Goal: Information Seeking & Learning: Learn about a topic

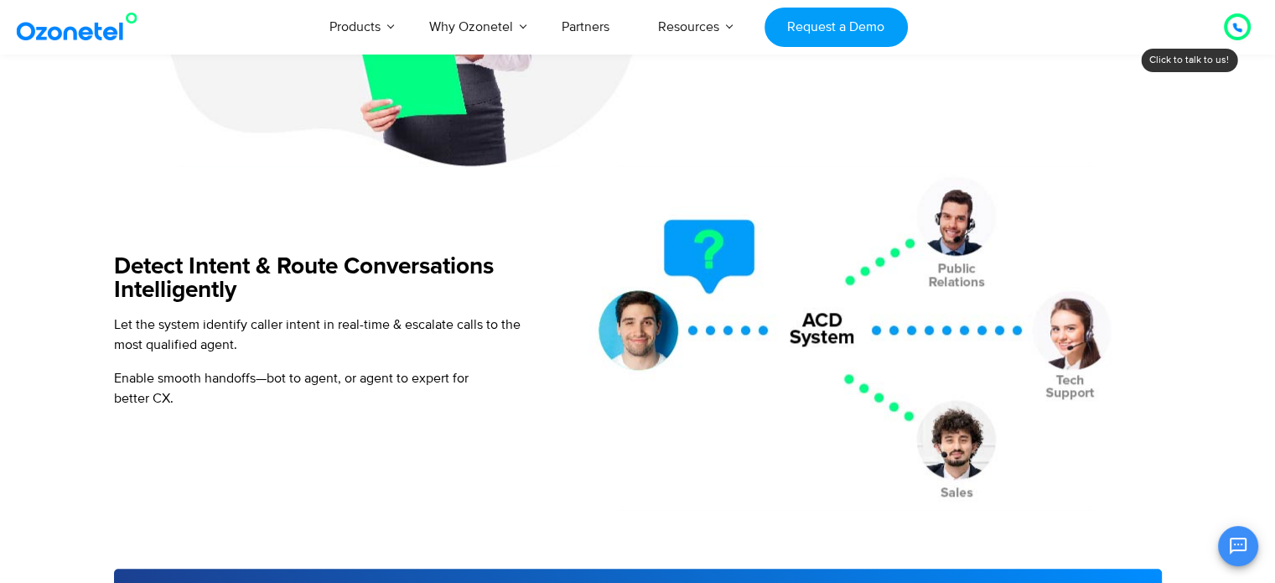
scroll to position [1810, 0]
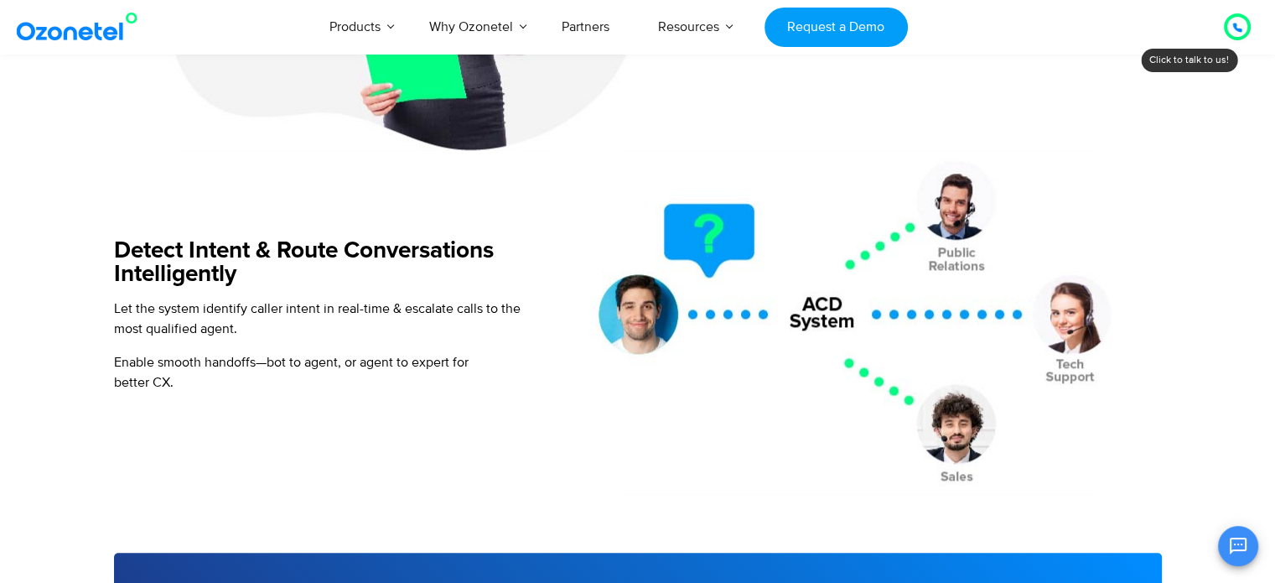
click at [1274, 301] on html "[GEOGRAPHIC_DATA] : +1-408-440-54451-408-440-5445 [GEOGRAPHIC_DATA] : [PHONE_NU…" at bounding box center [637, 316] width 1275 height 4253
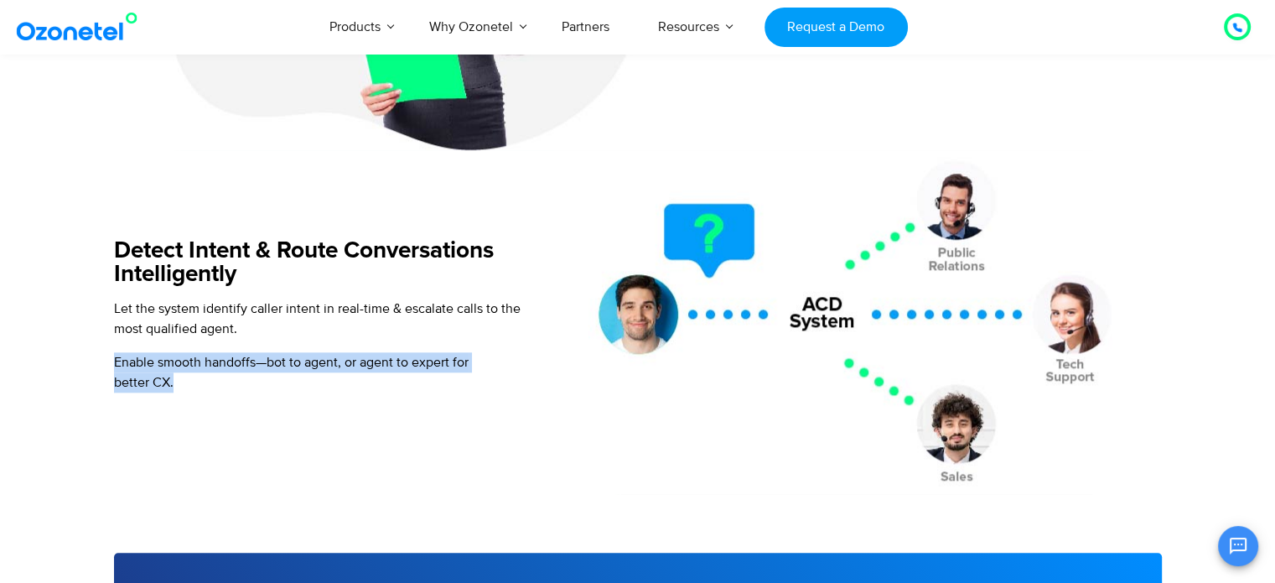
drag, startPoint x: 113, startPoint y: 360, endPoint x: 242, endPoint y: 392, distance: 133.0
click at [242, 392] on div "Let the system identify caller intent in real-time & escalate calls to the most…" at bounding box center [325, 351] width 423 height 107
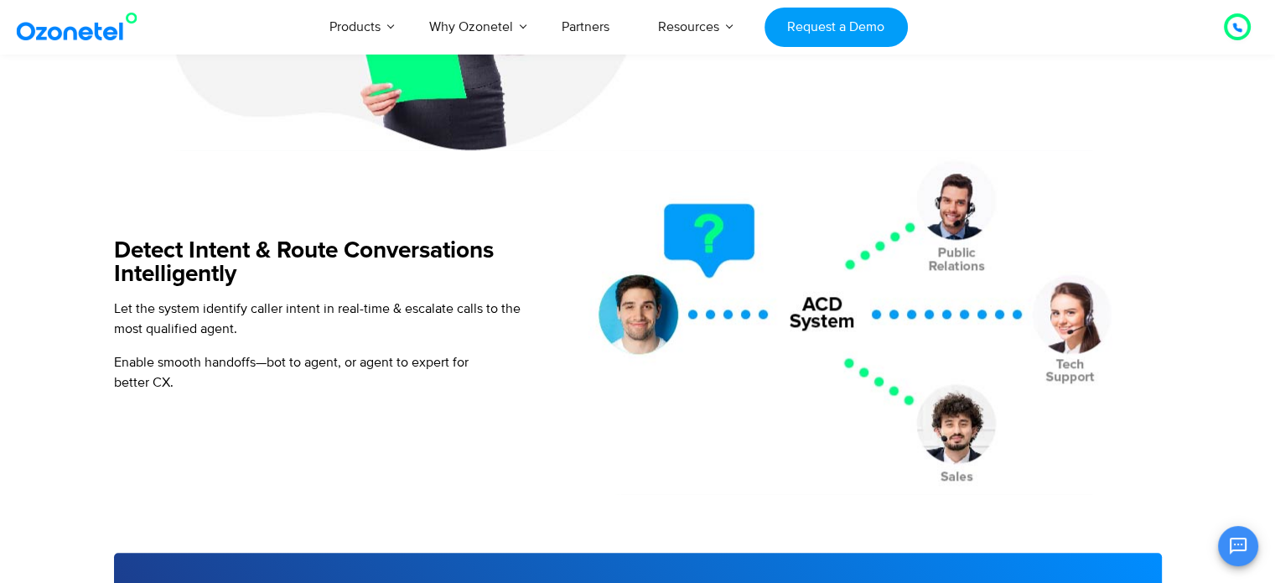
click at [285, 319] on p "Let the system identify caller intent in real-time & escalate calls to the most…" at bounding box center [325, 318] width 423 height 40
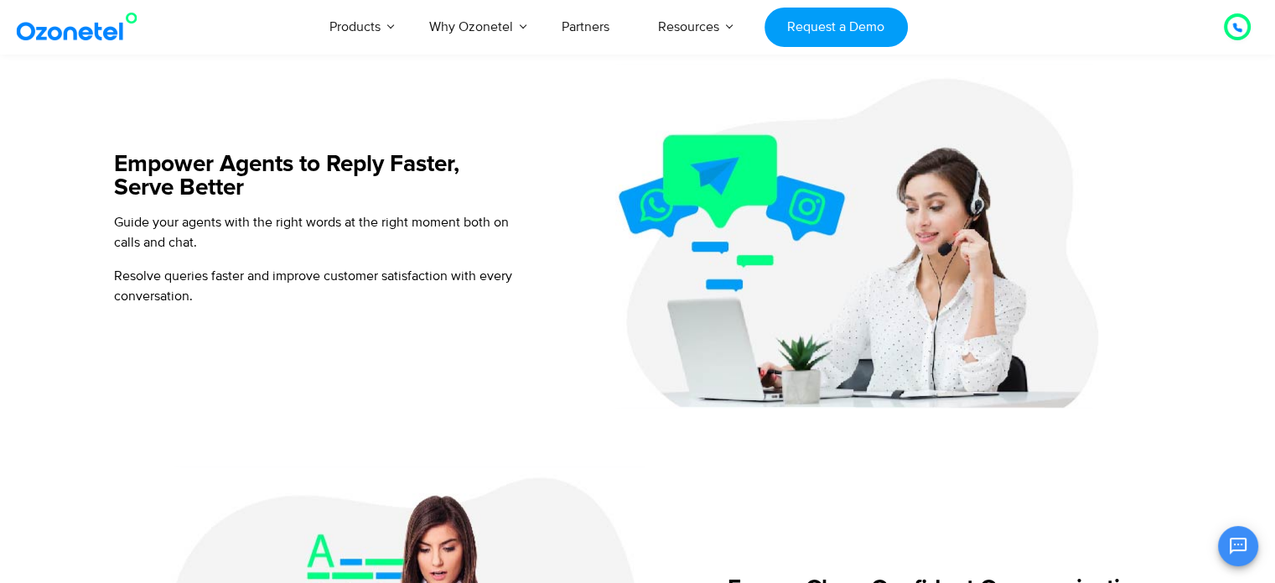
scroll to position [1106, 0]
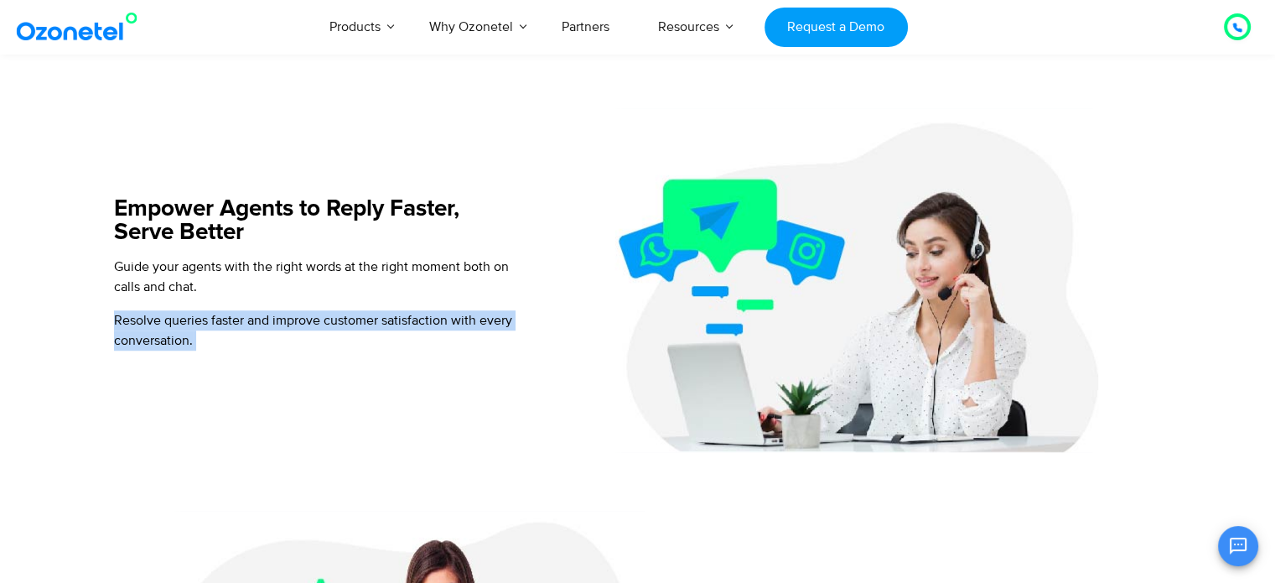
drag, startPoint x: 113, startPoint y: 318, endPoint x: 252, endPoint y: 338, distance: 139.8
click at [252, 338] on p "Resolve queries faster and improve customer satisfaction with every conversatio…" at bounding box center [325, 330] width 423 height 40
copy p "Resolve queries faster and improve customer satisfaction with every conversatio…"
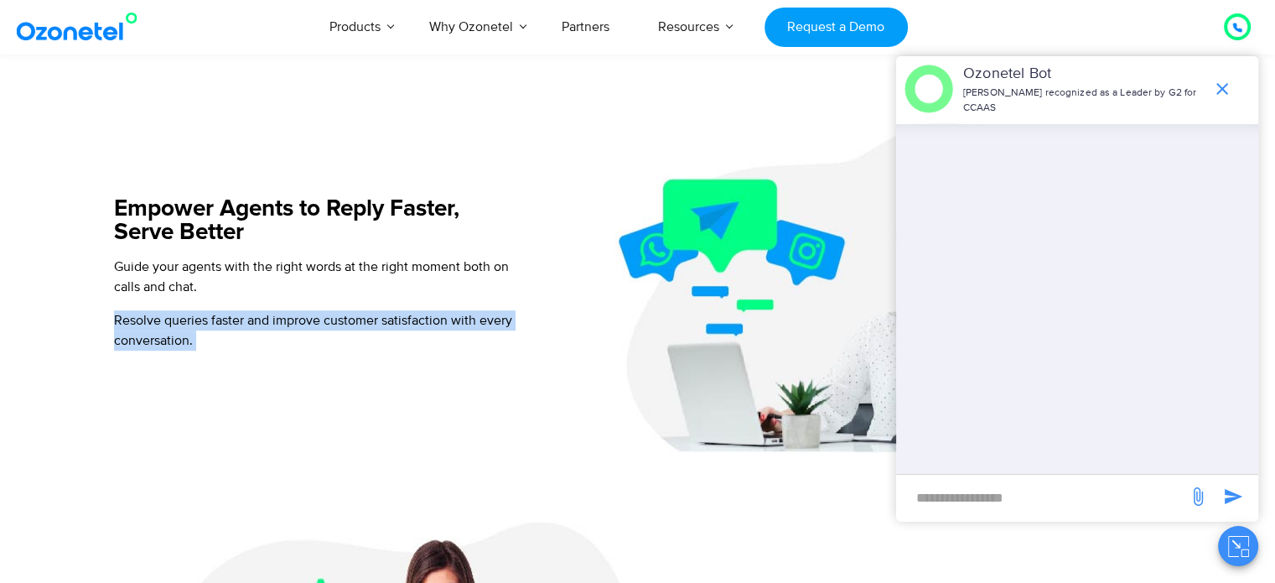
click at [537, 322] on p "Resolve queries faster and improve customer satisfaction with every conversatio…" at bounding box center [325, 330] width 423 height 40
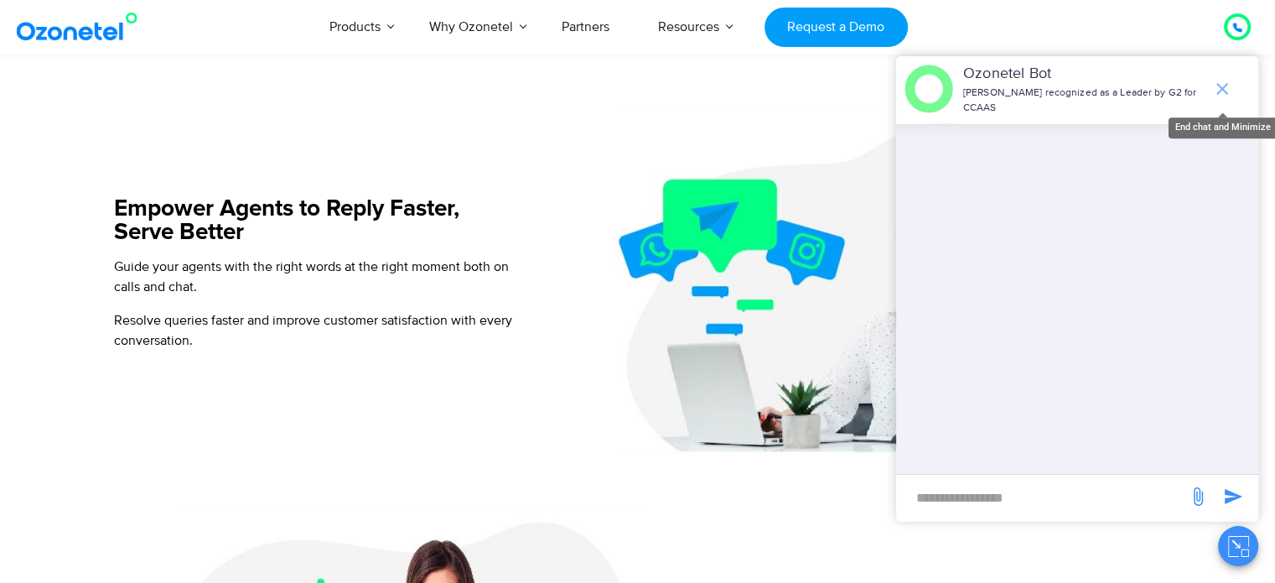
click at [1224, 91] on icon "end chat or minimize" at bounding box center [1222, 89] width 12 height 12
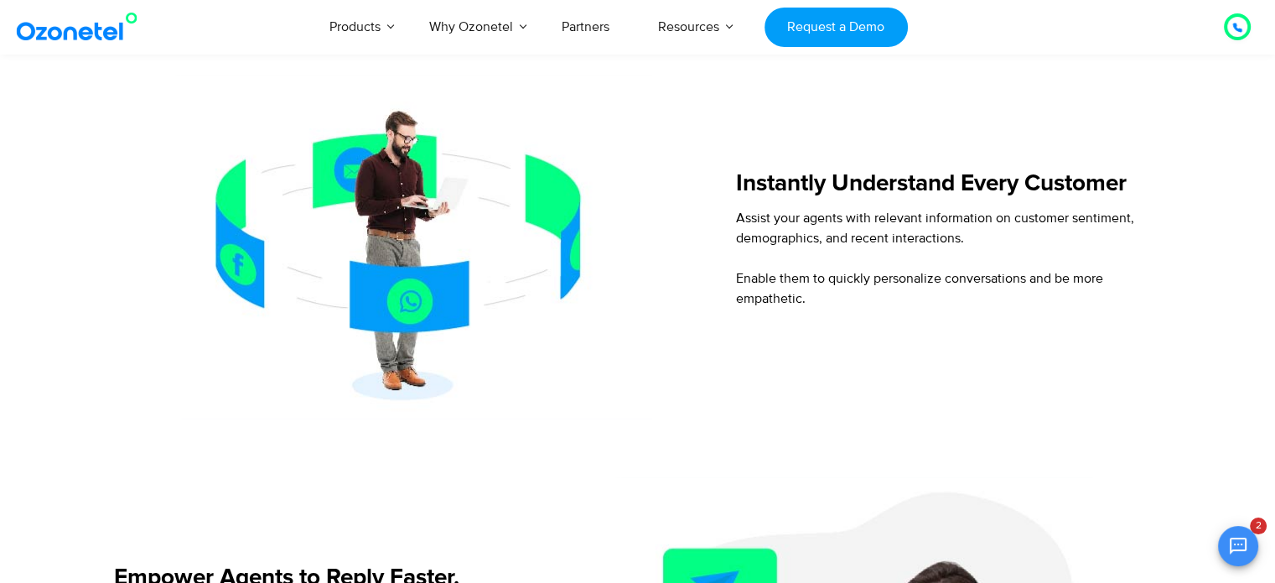
scroll to position [770, 0]
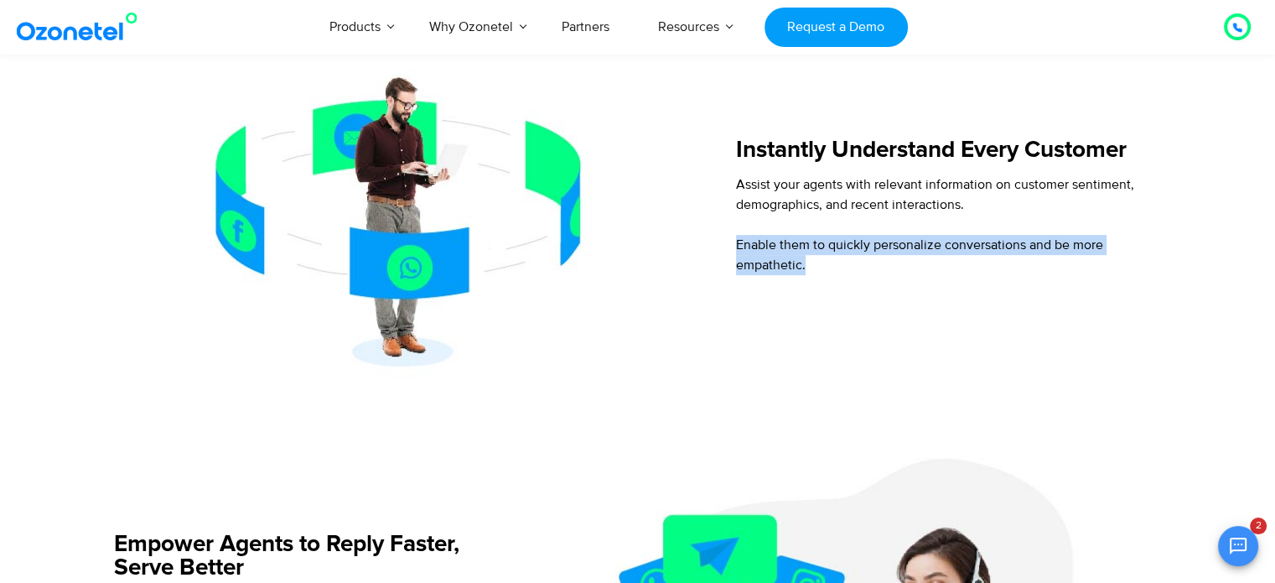
drag, startPoint x: 738, startPoint y: 243, endPoint x: 835, endPoint y: 271, distance: 101.1
click at [835, 271] on p "Assist your agents with relevant information on customer sentiment, demographic…" at bounding box center [947, 224] width 423 height 101
copy span "Enable them to quickly personalize conversations and be more empathetic."
click at [806, 328] on div "Instantly Understand Every Customer Assist your agents with relevant informatio…" at bounding box center [939, 213] width 440 height 344
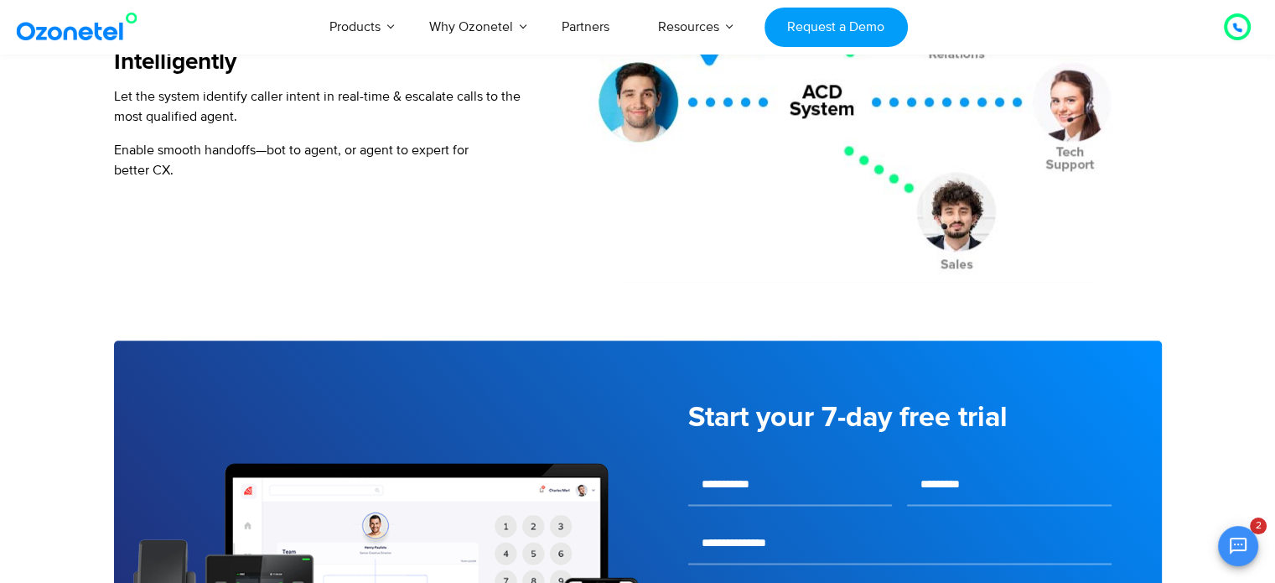
scroll to position [2212, 0]
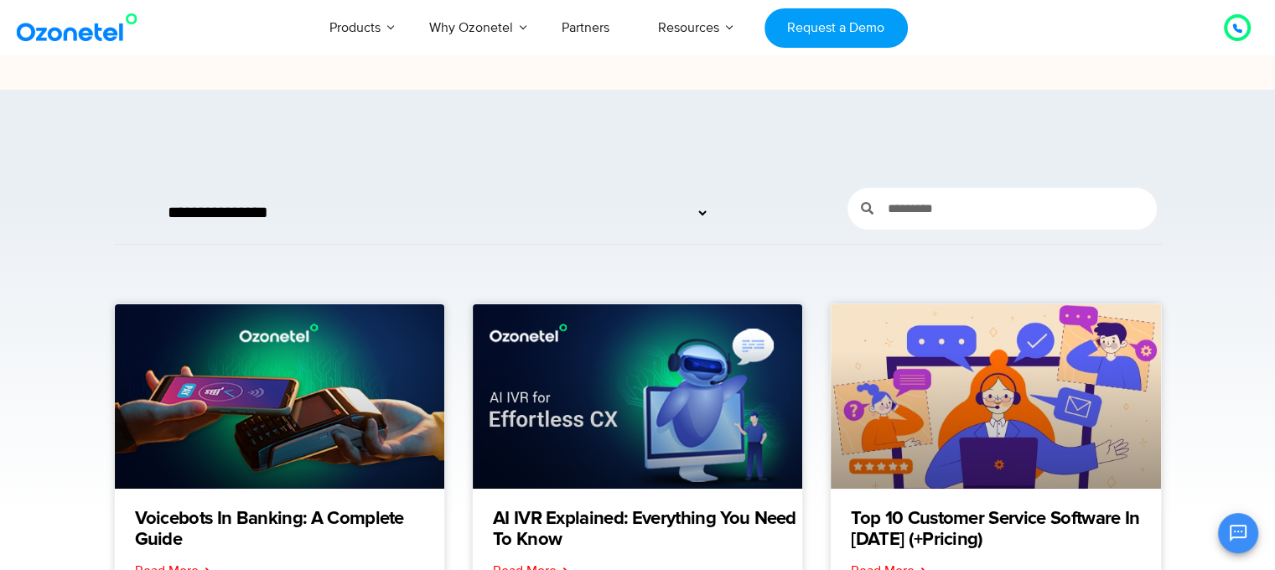
scroll to position [167, 0]
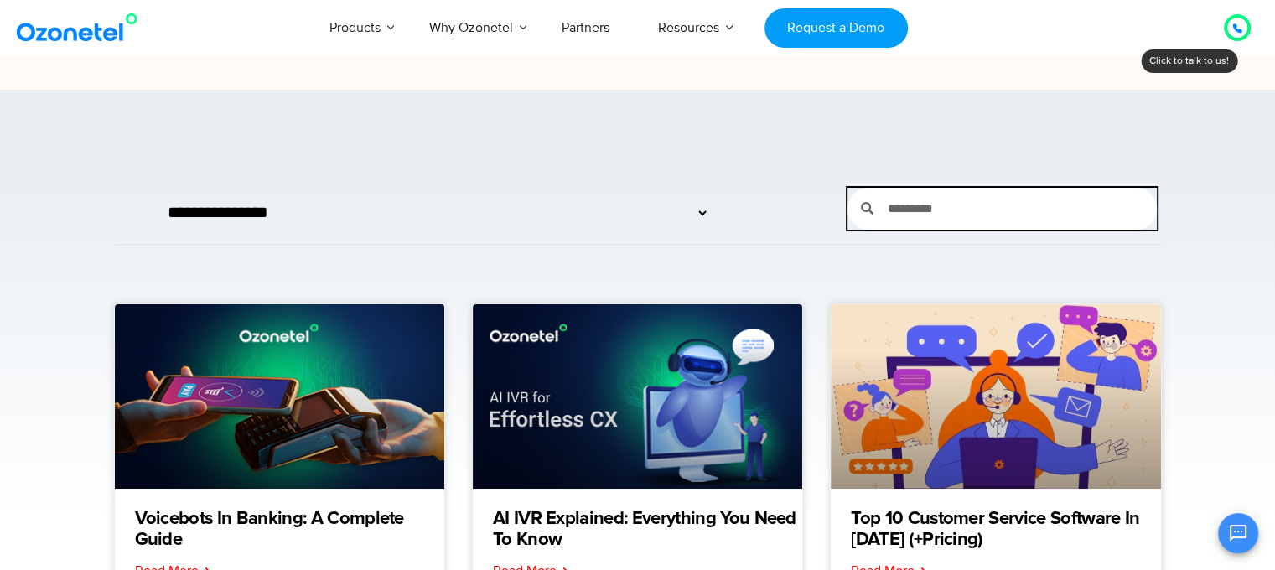
click at [969, 188] on input "Search" at bounding box center [1015, 209] width 283 height 42
type input "**********"
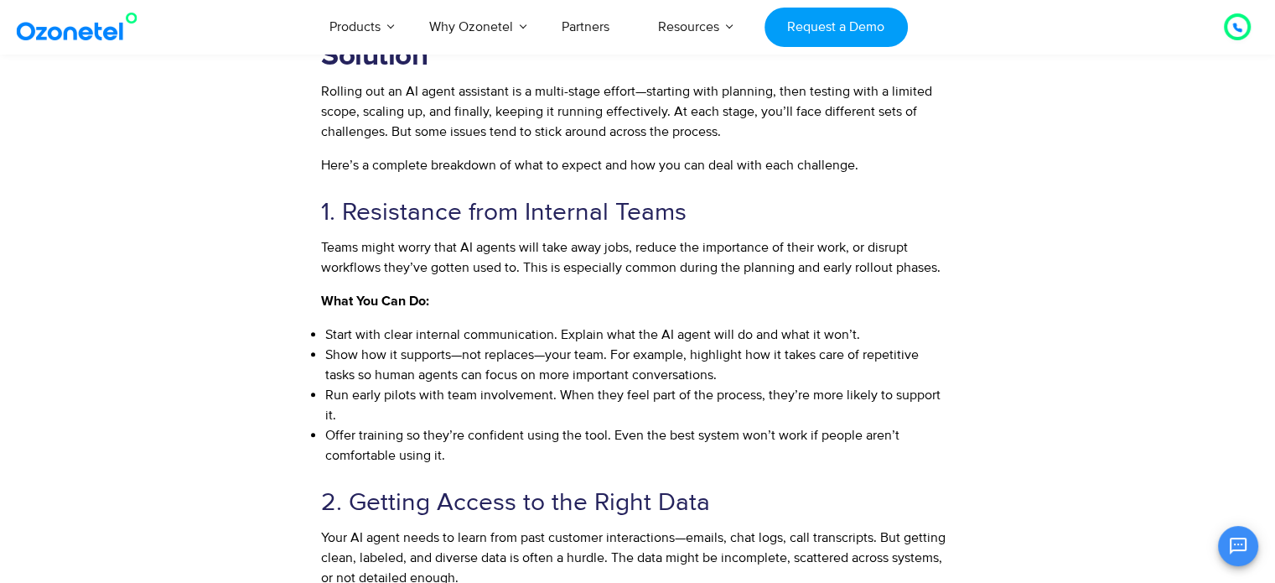
scroll to position [6928, 0]
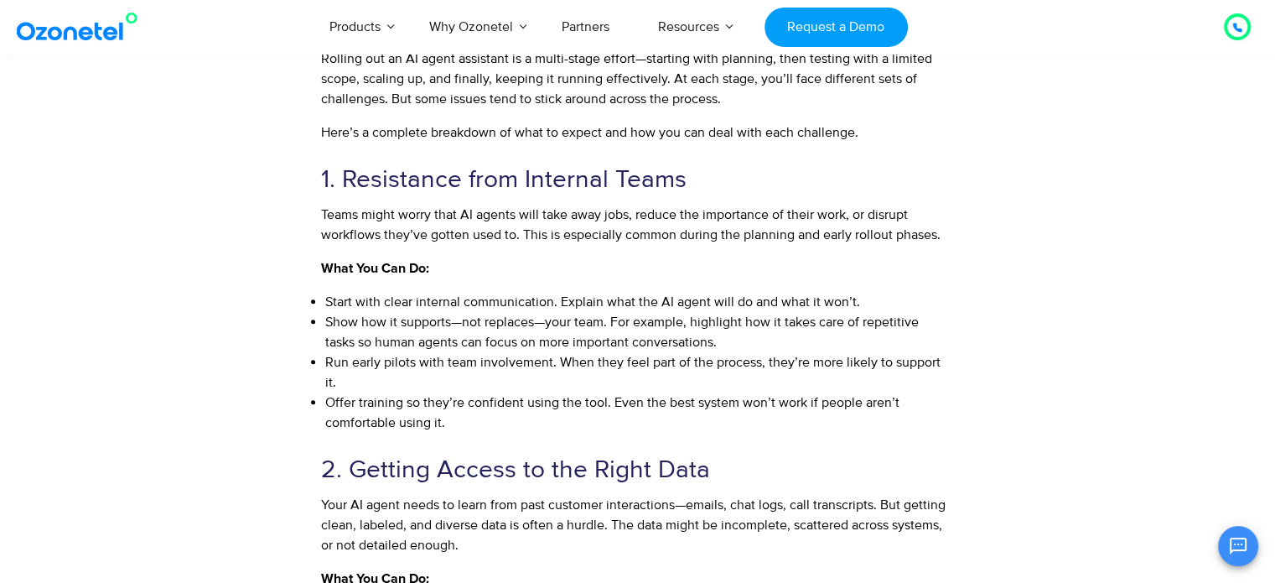
click at [900, 272] on p "What You Can Do:" at bounding box center [633, 268] width 625 height 20
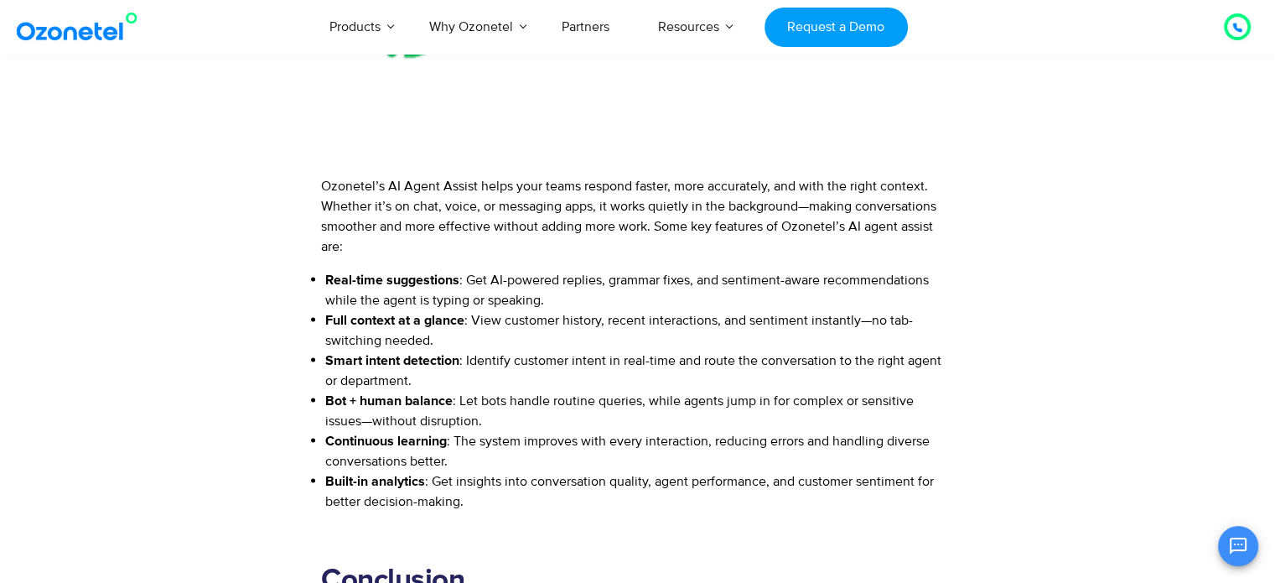
scroll to position [9812, 0]
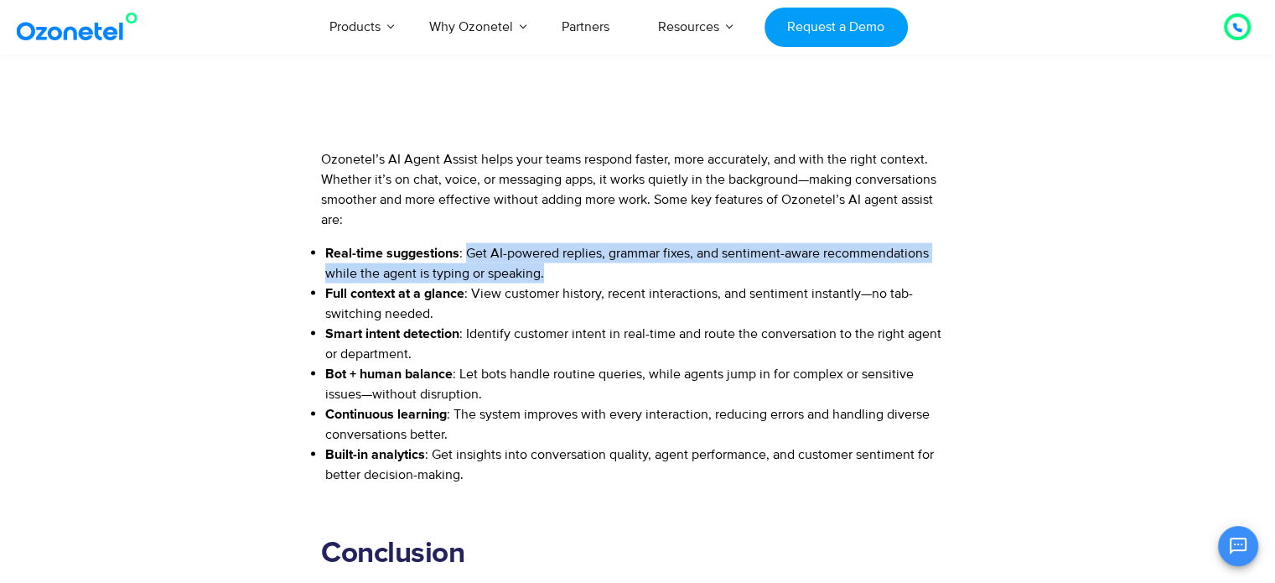
drag, startPoint x: 468, startPoint y: 219, endPoint x: 594, endPoint y: 239, distance: 127.4
click at [594, 243] on li "Real-time suggestions : Get AI-powered replies, grammar fixes, and sentiment-aw…" at bounding box center [635, 263] width 621 height 40
copy li "Get AI-powered replies, grammar fixes, and sentiment-aware recommendations whil…"
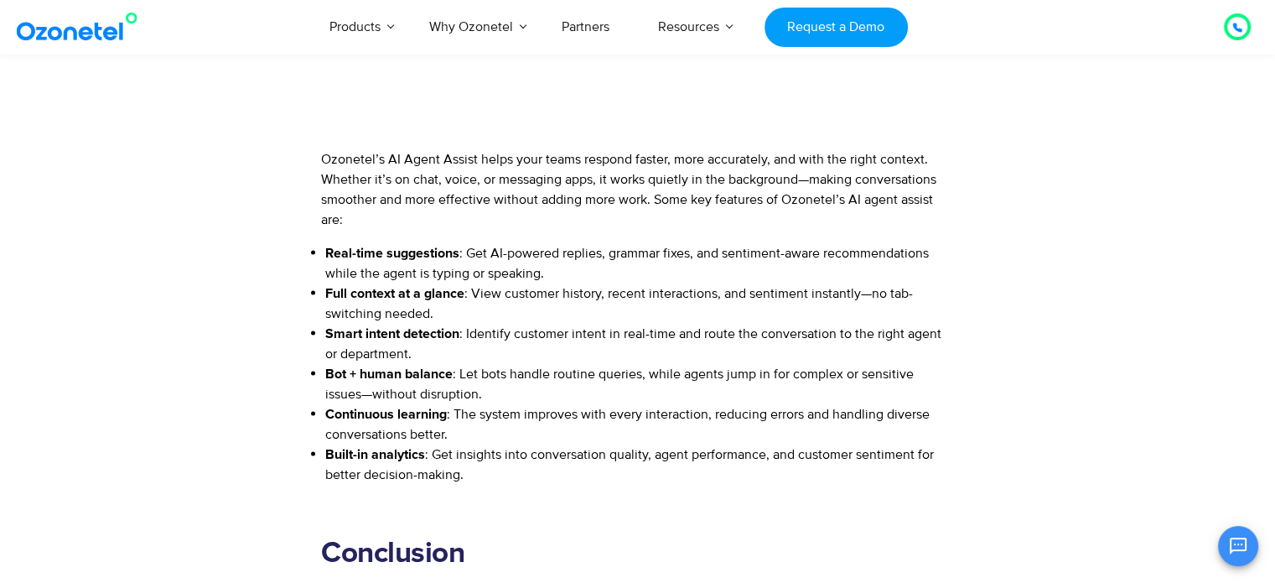
click at [540, 285] on li "Full context at a glance : View customer history, recent interactions, and sent…" at bounding box center [635, 303] width 621 height 40
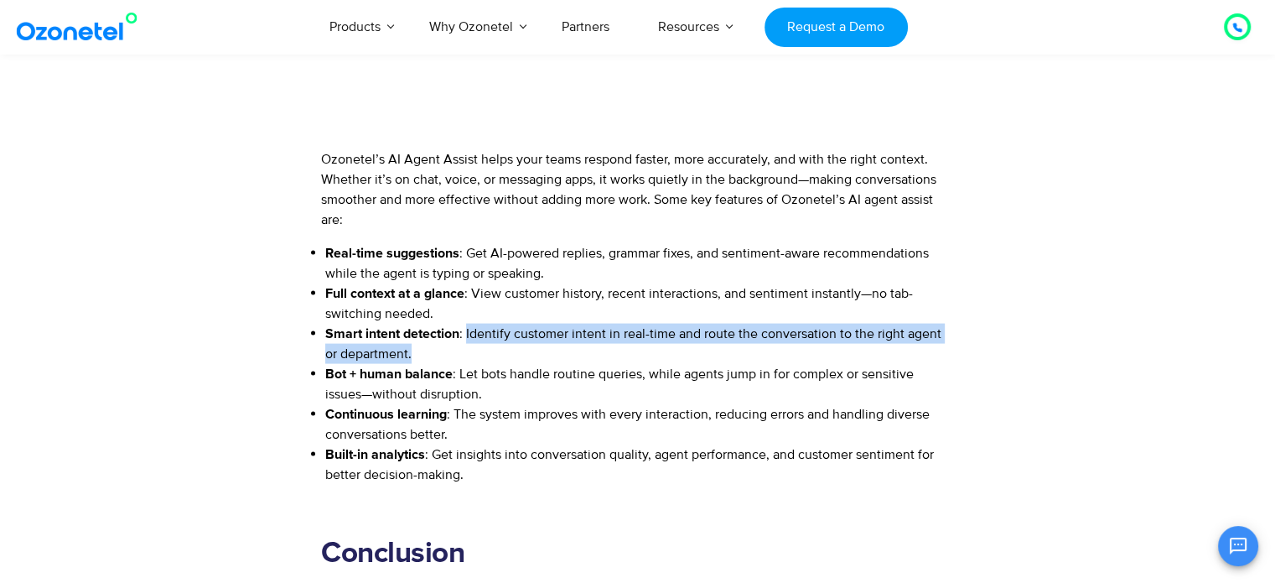
drag, startPoint x: 469, startPoint y: 299, endPoint x: 936, endPoint y: 313, distance: 468.0
click at [936, 324] on li "Smart intent detection : Identify customer intent in real-time and route the co…" at bounding box center [635, 344] width 621 height 40
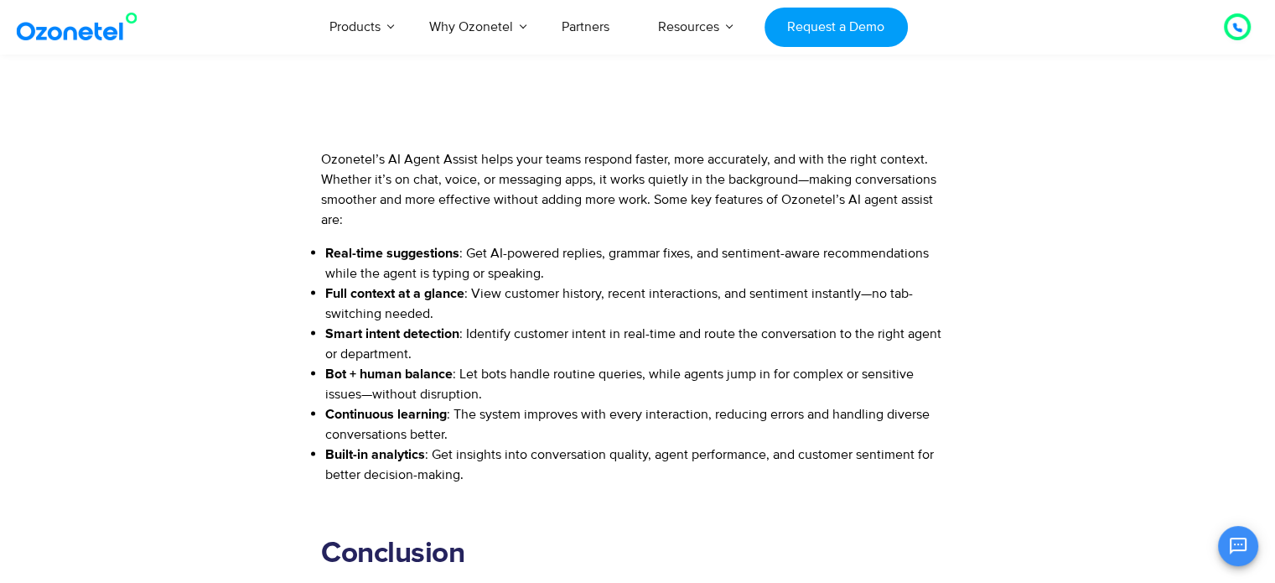
click at [503, 404] on li "Continuous learning : The system improves with every interaction, reducing erro…" at bounding box center [635, 424] width 621 height 40
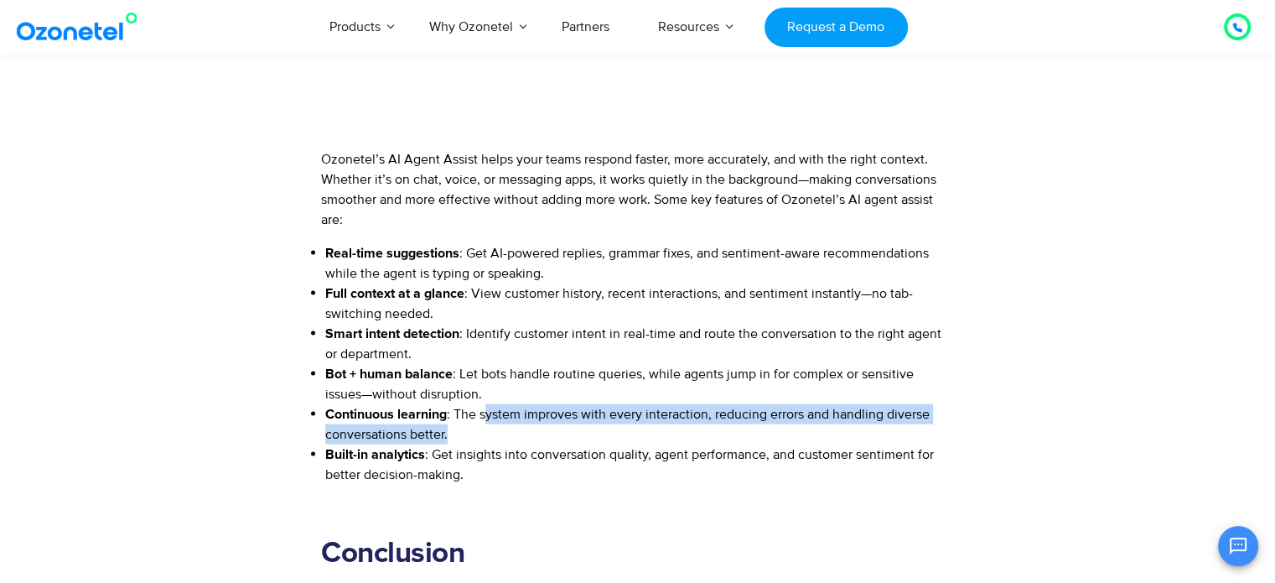
drag, startPoint x: 490, startPoint y: 379, endPoint x: 526, endPoint y: 399, distance: 41.3
click at [526, 404] on li "Continuous learning : The system improves with every interaction, reducing erro…" at bounding box center [635, 424] width 621 height 40
copy li "ystem improves with every interaction, reducing errors and handling diverse con…"
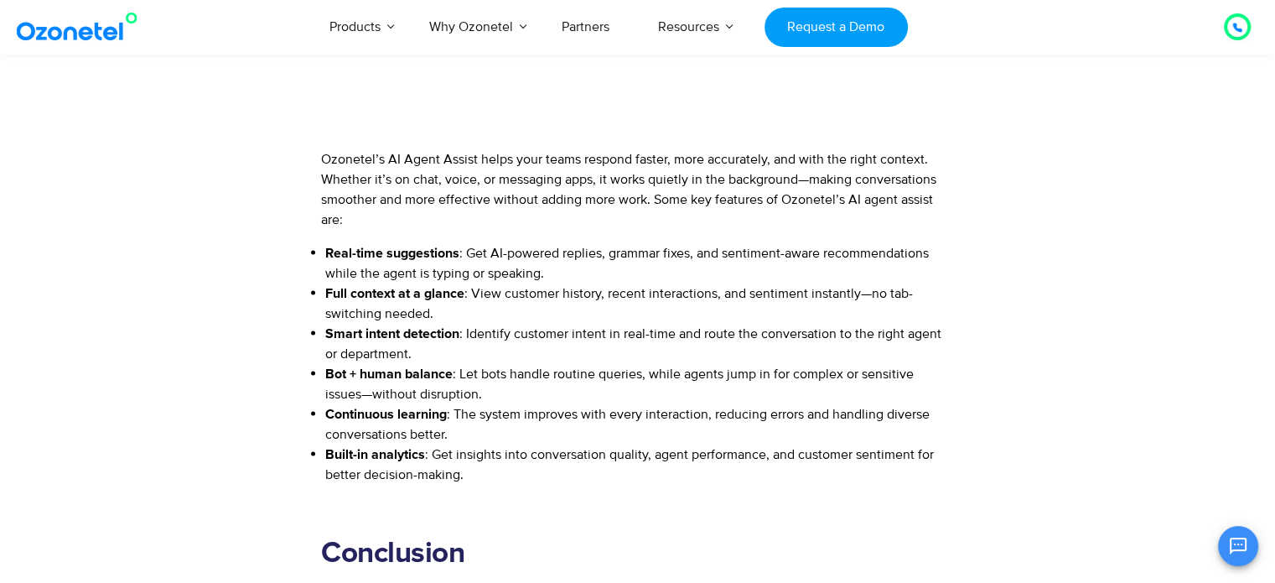
click at [449, 444] on li "Built-in analytics : Get insights into conversation quality, agent performance,…" at bounding box center [635, 464] width 621 height 40
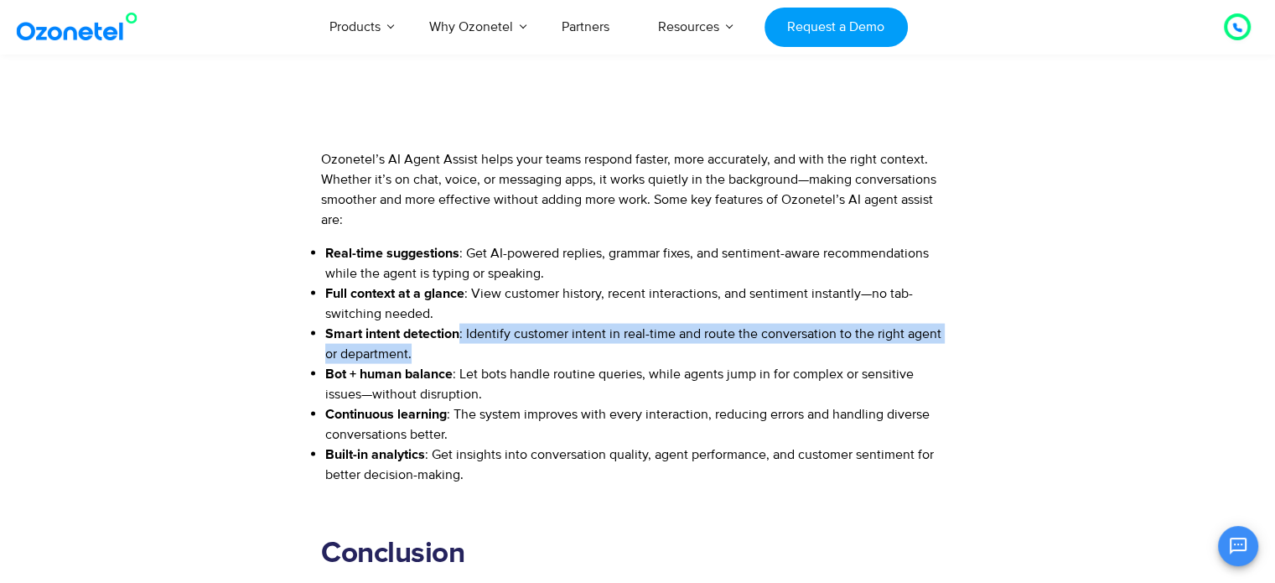
drag, startPoint x: 461, startPoint y: 300, endPoint x: 618, endPoint y: 324, distance: 158.5
click at [618, 324] on li "Smart intent detection : Identify customer intent in real-time and route the co…" at bounding box center [635, 344] width 621 height 40
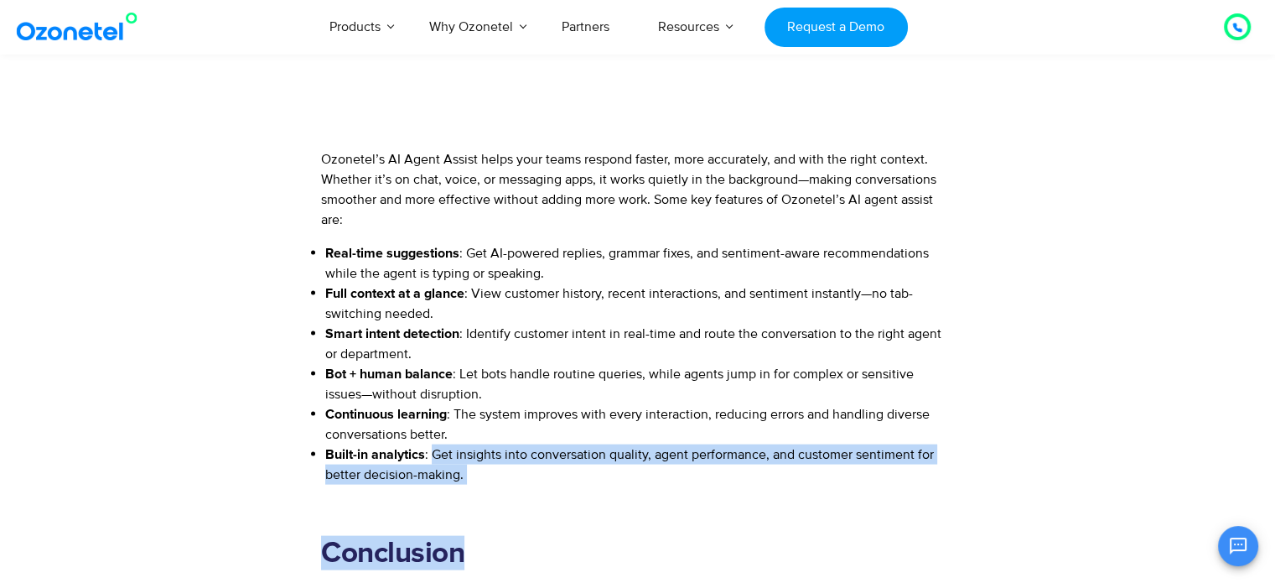
drag, startPoint x: 433, startPoint y: 417, endPoint x: 805, endPoint y: 427, distance: 371.5
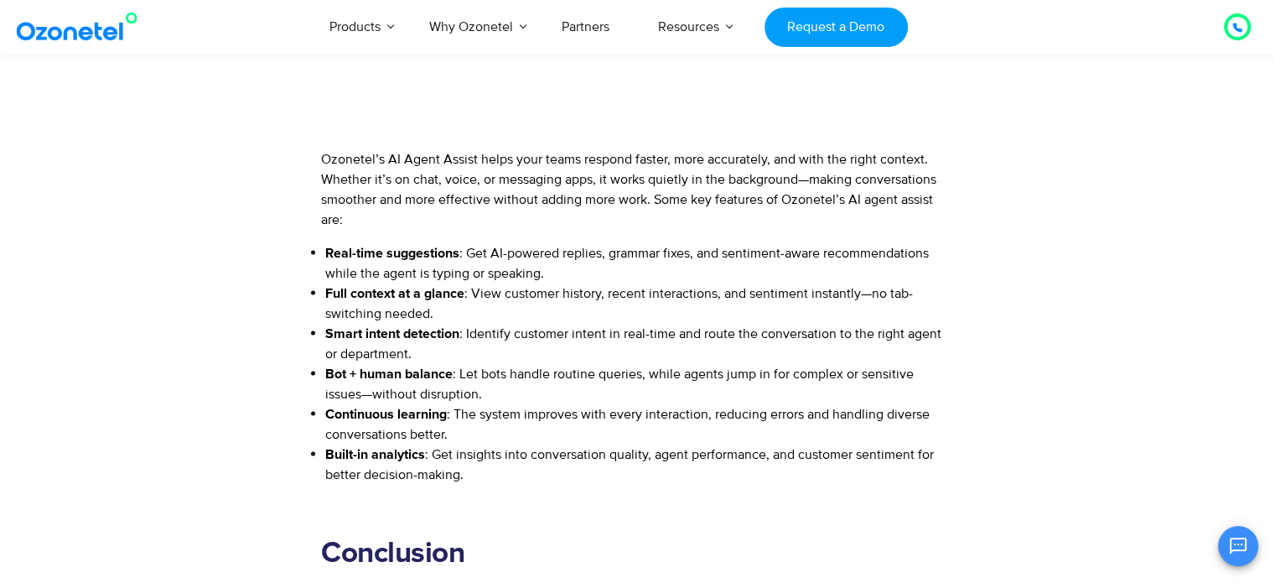
click at [474, 283] on li "Full context at a glance : View customer history, recent interactions, and sent…" at bounding box center [635, 303] width 621 height 40
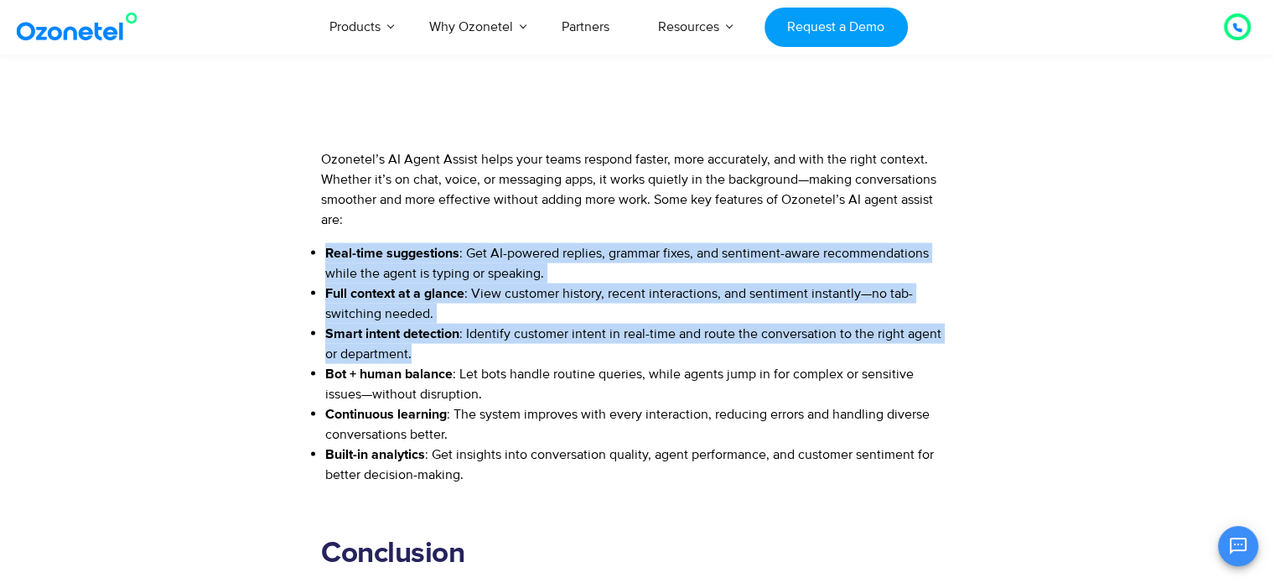
drag, startPoint x: 323, startPoint y: 217, endPoint x: 490, endPoint y: 316, distance: 194.0
click at [490, 316] on ul "Real-time suggestions : Get AI-powered replies, grammar fixes, and sentiment-aw…" at bounding box center [633, 363] width 625 height 241
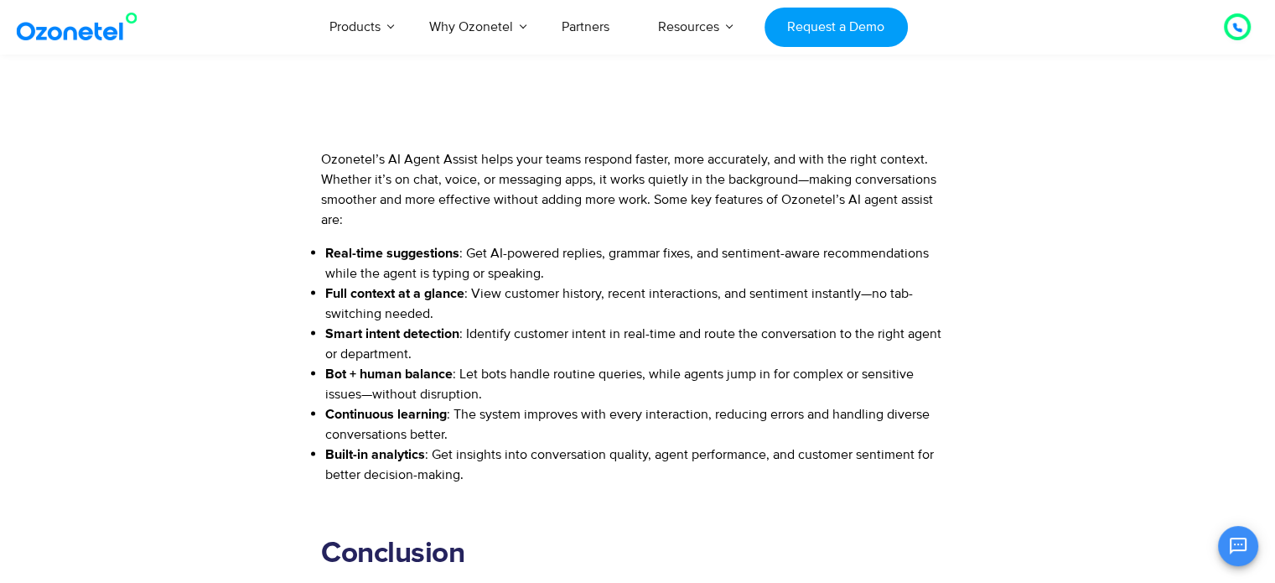
click at [526, 407] on li "Continuous learning : The system improves with every interaction, reducing erro…" at bounding box center [635, 424] width 621 height 40
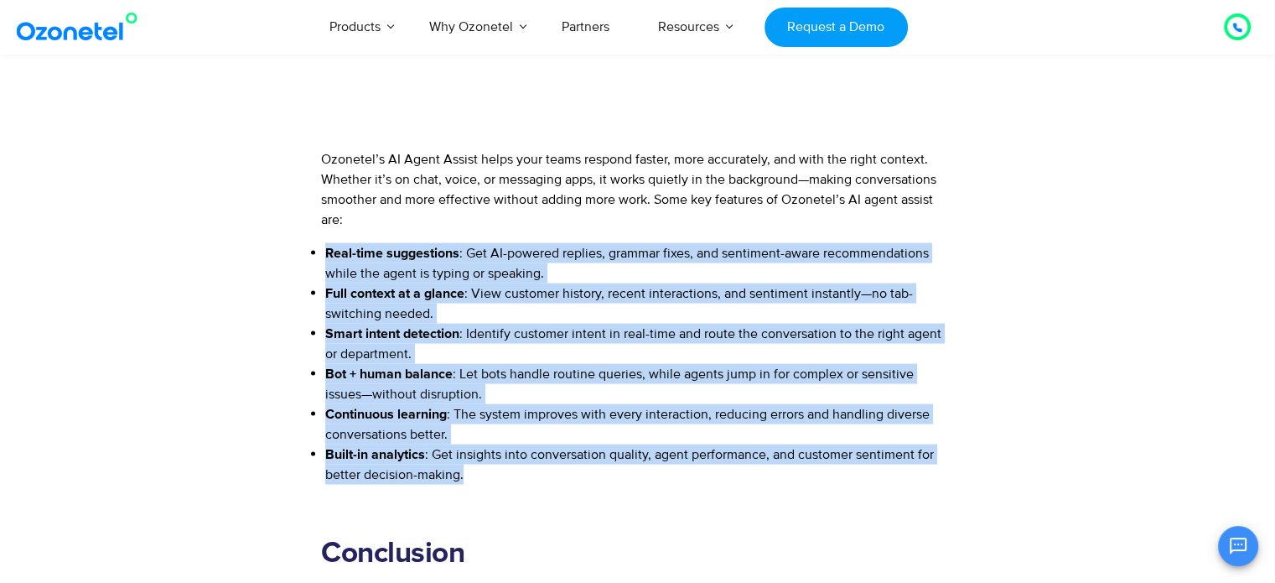
drag, startPoint x: 327, startPoint y: 216, endPoint x: 292, endPoint y: 502, distance: 288.0
copy div "Real-time suggestions : Get AI-powered replies, grammar fixes, and sentiment-aw…"
